Goal: Check status: Check status

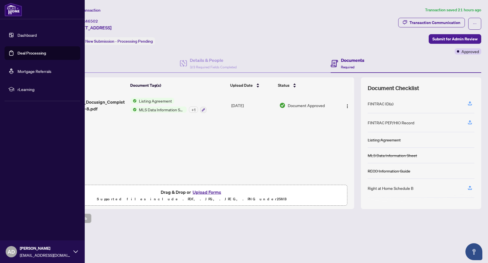
click at [18, 51] on link "Deal Processing" at bounding box center [32, 53] width 29 height 5
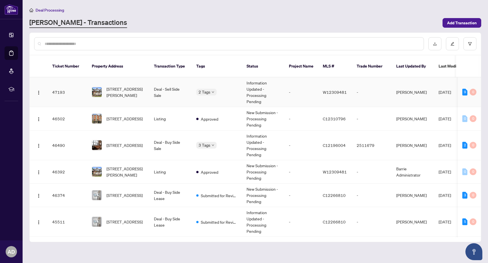
click at [278, 90] on td "Information Updated - Processing Pending" at bounding box center [263, 92] width 42 height 30
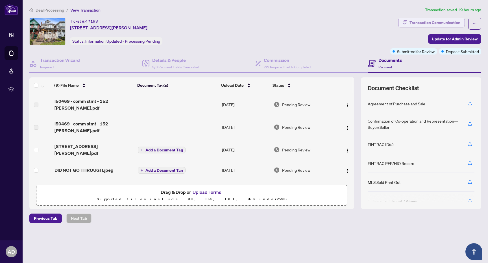
click at [428, 19] on div "Transaction Communication" at bounding box center [435, 22] width 51 height 9
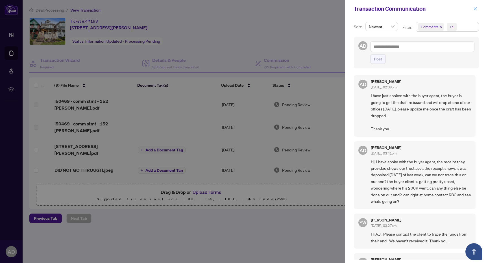
click at [476, 7] on icon "close" at bounding box center [476, 9] width 4 height 4
